Goal: Task Accomplishment & Management: Use online tool/utility

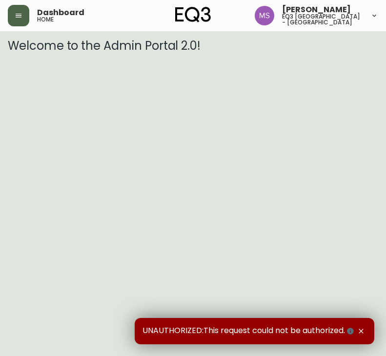
click at [17, 15] on icon "button" at bounding box center [19, 16] width 8 height 8
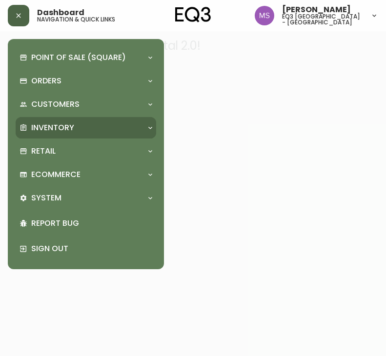
click at [59, 127] on p "Inventory" at bounding box center [52, 127] width 43 height 11
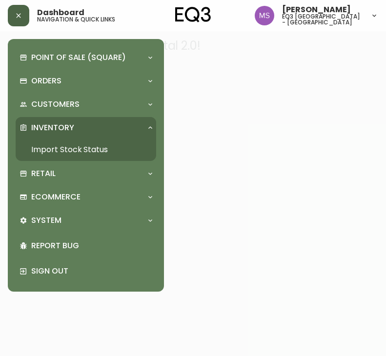
click at [60, 150] on link "Import Stock Status" at bounding box center [86, 150] width 141 height 22
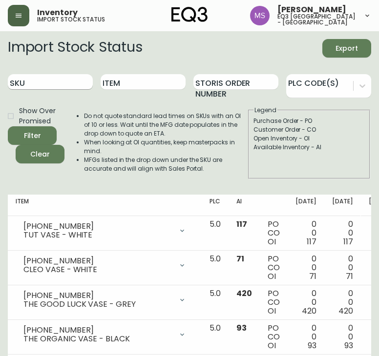
click at [48, 80] on input "SKU" at bounding box center [50, 82] width 85 height 16
paste input "[PHONE_NUMBER]"
type input "[PHONE_NUMBER]"
click at [8, 126] on button "Filter" at bounding box center [32, 135] width 49 height 19
